Goal: Task Accomplishment & Management: Manage account settings

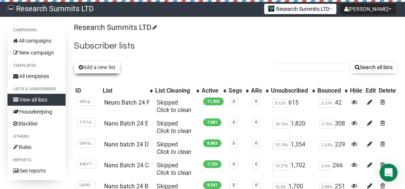
click at [96, 67] on button "Add a new list" at bounding box center [97, 67] width 46 height 13
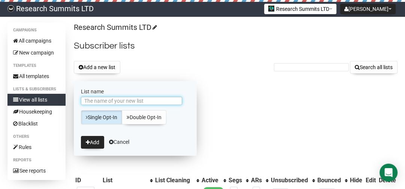
click at [150, 101] on input "List name" at bounding box center [131, 101] width 101 height 8
click at [119, 100] on input "Neuro Batch 23 D" at bounding box center [131, 101] width 101 height 8
type input "Neuro Batch 25 A"
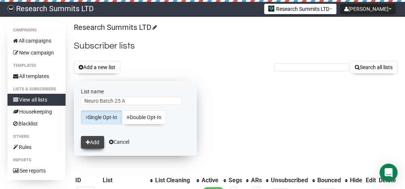
click at [92, 144] on button "Add" at bounding box center [92, 142] width 23 height 13
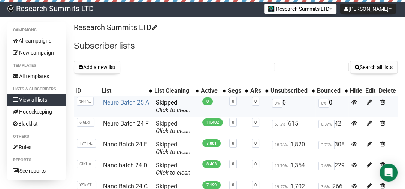
click at [124, 104] on link "Neuro Batch 25 A" at bounding box center [126, 102] width 46 height 7
click at [134, 101] on link "Neuro Batch 25 A" at bounding box center [126, 102] width 46 height 7
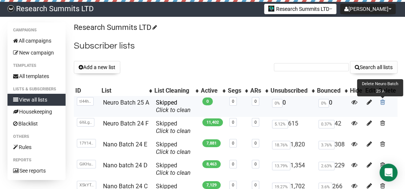
click at [382, 103] on span at bounding box center [382, 102] width 5 height 6
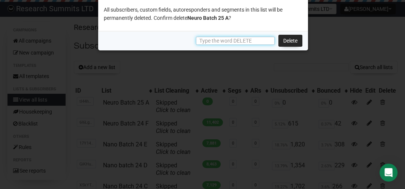
click at [232, 44] on input "text" at bounding box center [235, 41] width 79 height 8
type input "DELETE"
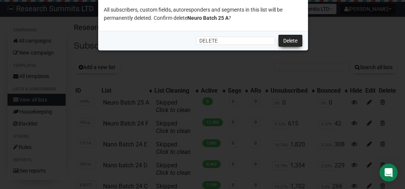
click at [282, 39] on link "Delete" at bounding box center [290, 41] width 24 height 12
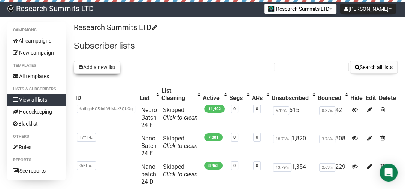
click at [110, 67] on button "Add a new list" at bounding box center [97, 67] width 46 height 13
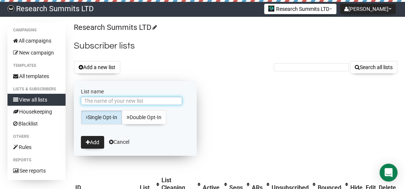
click at [132, 103] on input "List name" at bounding box center [131, 101] width 101 height 8
type input "Neuro Batch 25 A"
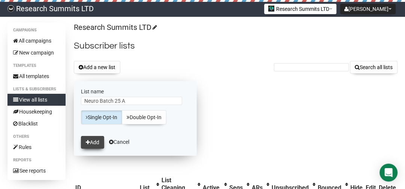
click at [100, 139] on button "Add" at bounding box center [92, 142] width 23 height 13
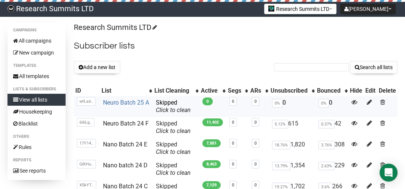
click at [131, 103] on link "Neuro Batch 25 A" at bounding box center [126, 102] width 46 height 7
click at [130, 105] on link "Neuro Batch 25 A" at bounding box center [126, 102] width 46 height 7
click at [139, 100] on link "Neuro Batch 25 A" at bounding box center [126, 102] width 46 height 7
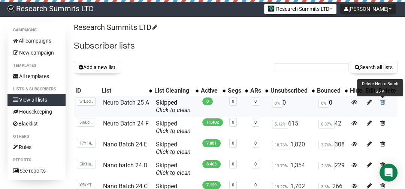
click at [380, 101] on span at bounding box center [382, 102] width 5 height 6
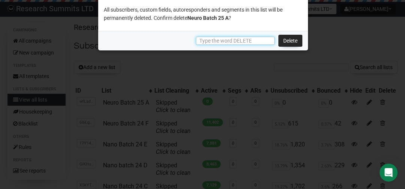
click at [239, 42] on input "text" at bounding box center [235, 41] width 79 height 8
type input "DELETE"
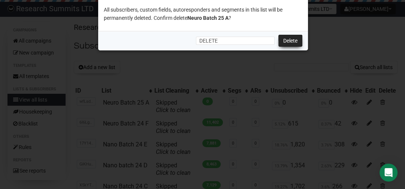
click at [297, 39] on link "Delete" at bounding box center [290, 41] width 24 height 12
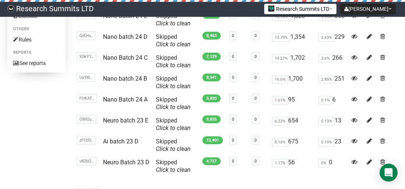
scroll to position [106, 0]
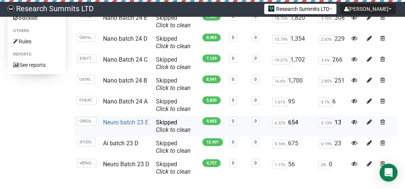
click at [119, 122] on link "Neuro batch 23 E" at bounding box center [125, 122] width 45 height 7
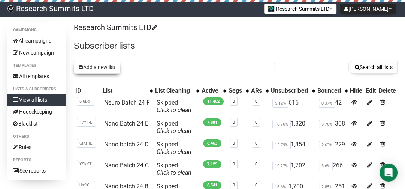
click at [99, 69] on button "Add a new list" at bounding box center [97, 67] width 46 height 13
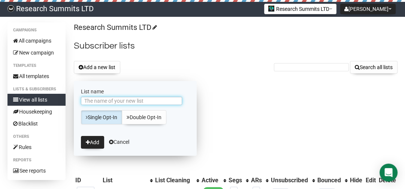
click at [119, 99] on input "List name" at bounding box center [131, 101] width 101 height 8
type input "Neuro Batch 25 A1"
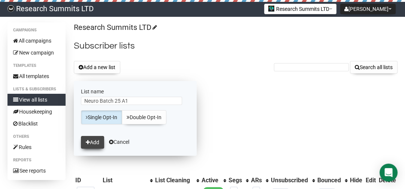
click at [88, 140] on icon "submit" at bounding box center [88, 142] width 4 height 5
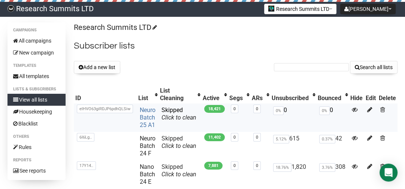
click at [147, 111] on link "Neuro Batch 25 A1" at bounding box center [148, 118] width 16 height 22
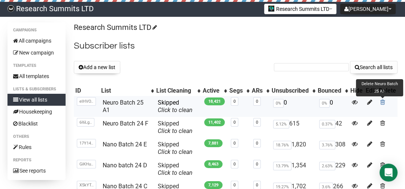
click at [383, 101] on span at bounding box center [382, 102] width 5 height 6
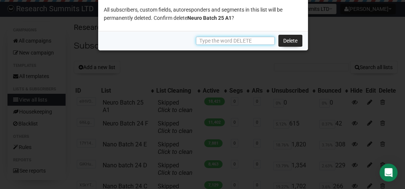
click at [231, 41] on input "text" at bounding box center [235, 41] width 79 height 8
type input "DELETE"
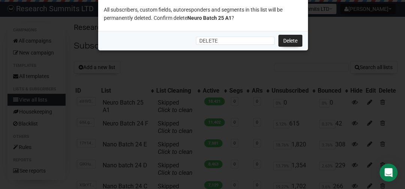
click at [276, 37] on div "DELETE Delete" at bounding box center [203, 40] width 210 height 19
click at [283, 37] on link "Delete" at bounding box center [290, 41] width 24 height 12
click at [294, 38] on link "Delete" at bounding box center [290, 41] width 24 height 12
click at [294, 39] on link "Delete" at bounding box center [290, 41] width 24 height 12
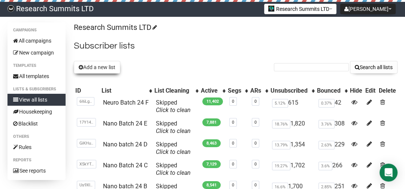
click at [111, 68] on button "Add a new list" at bounding box center [97, 67] width 46 height 13
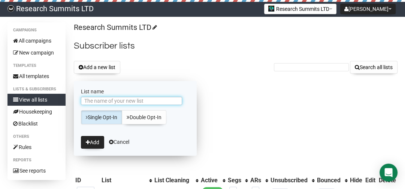
click at [121, 98] on input "List name" at bounding box center [131, 101] width 101 height 8
drag, startPoint x: 126, startPoint y: 100, endPoint x: 114, endPoint y: 101, distance: 12.1
click at [114, 101] on input "Neuro Batch 24 F" at bounding box center [131, 101] width 101 height 8
type input "Neuro Batch 25 A"
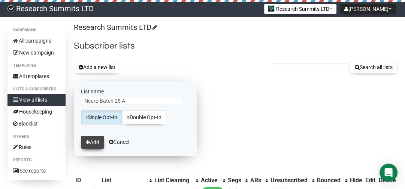
click at [97, 139] on button "Add" at bounding box center [92, 142] width 23 height 13
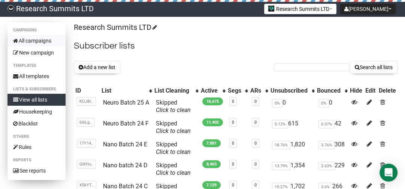
click at [40, 40] on link "All campaigns" at bounding box center [36, 41] width 58 height 12
